Goal: Task Accomplishment & Management: Manage account settings

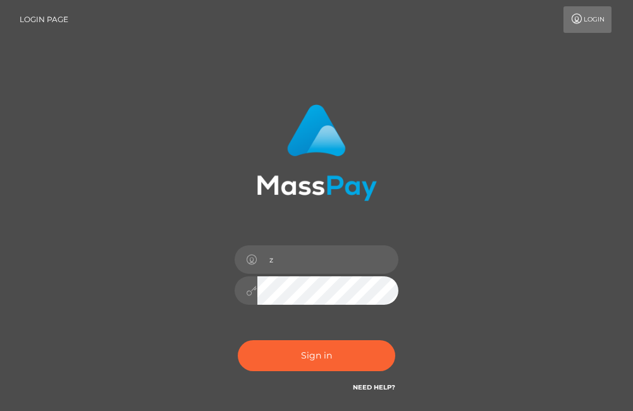
type input "z"
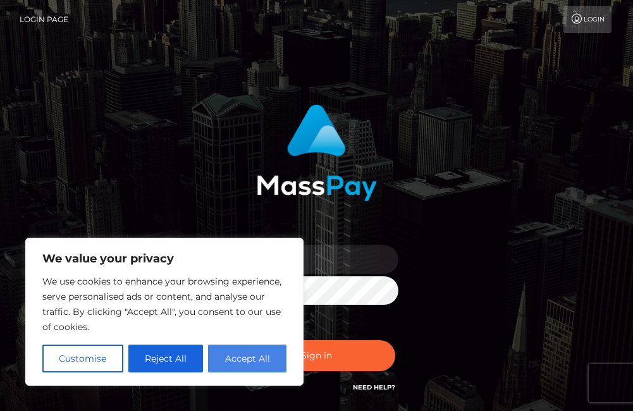
click at [237, 357] on button "Accept All" at bounding box center [247, 359] width 78 height 28
checkbox input "true"
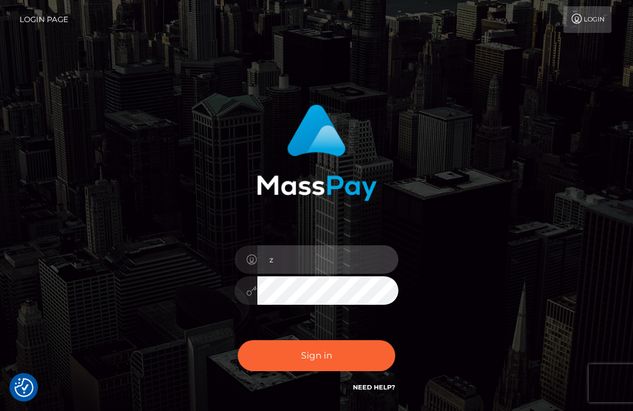
click at [348, 254] on input "z" at bounding box center [328, 259] width 142 height 28
type input "zmathenjwa66@gmail.com"
click at [238, 340] on button "Sign in" at bounding box center [317, 355] width 158 height 31
